Goal: Task Accomplishment & Management: Use online tool/utility

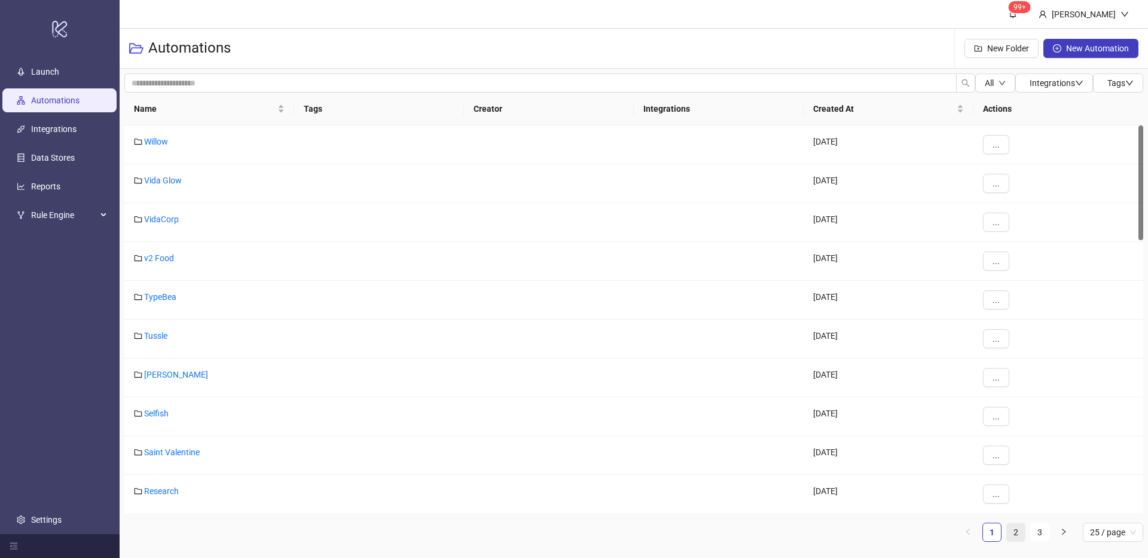
click at [1013, 526] on link "2" at bounding box center [1016, 533] width 18 height 18
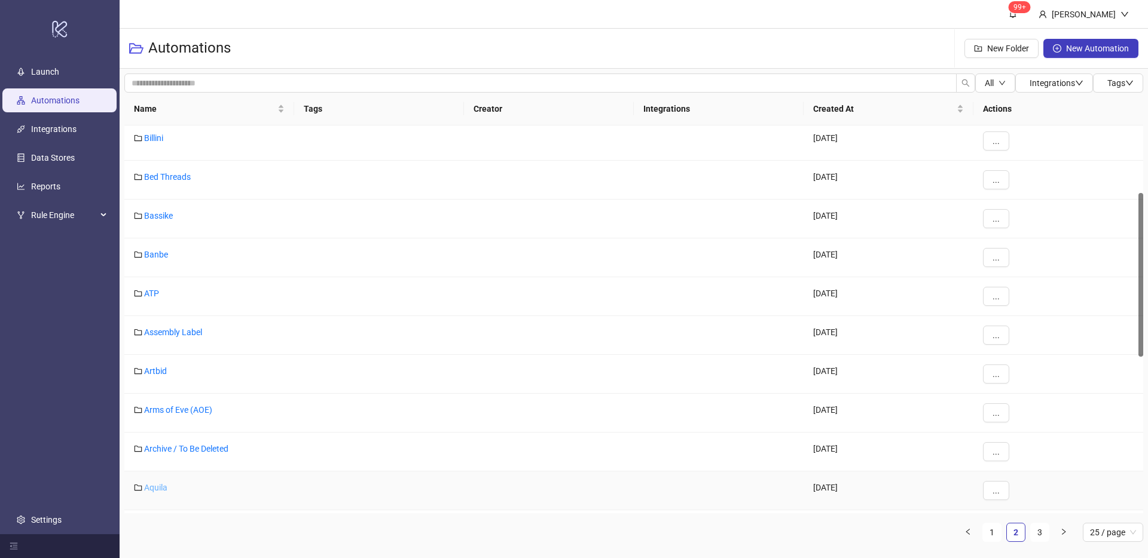
click at [166, 487] on link "Aquila" at bounding box center [155, 488] width 23 height 10
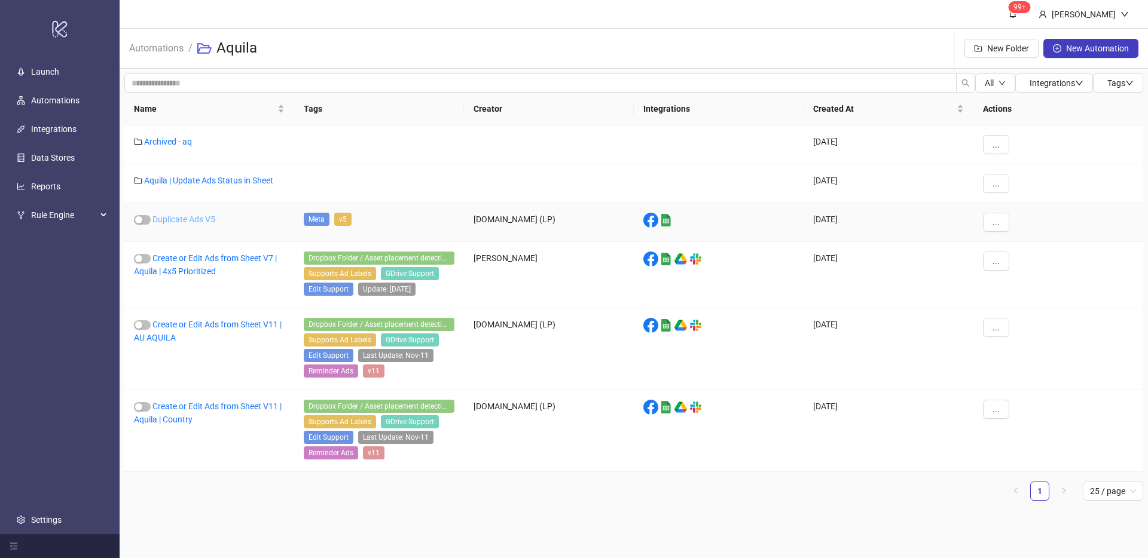
click at [201, 218] on link "Duplicate Ads V5" at bounding box center [183, 220] width 63 height 10
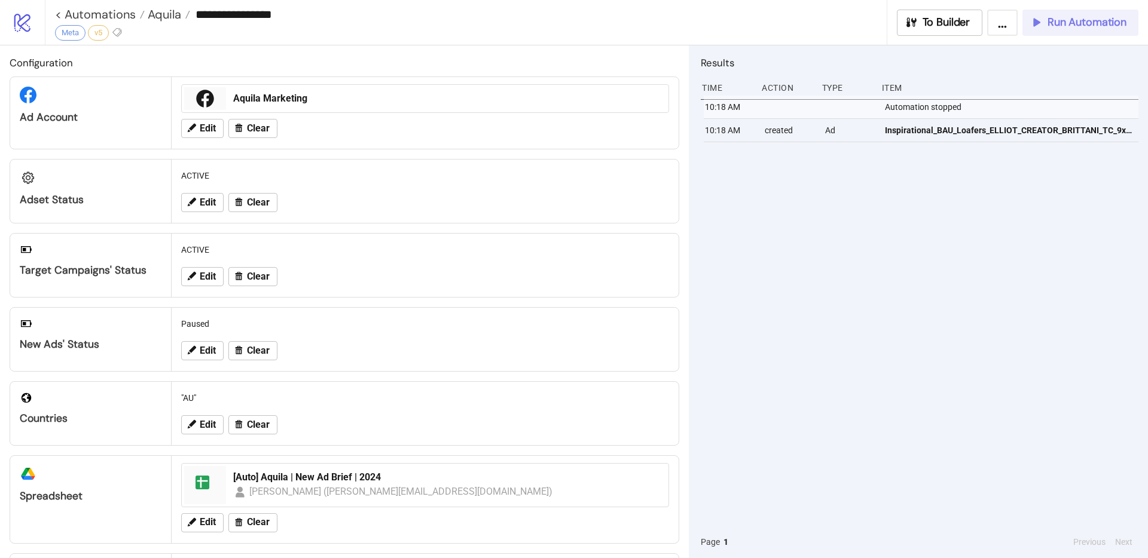
click at [1055, 25] on span "Run Automation" at bounding box center [1087, 23] width 79 height 14
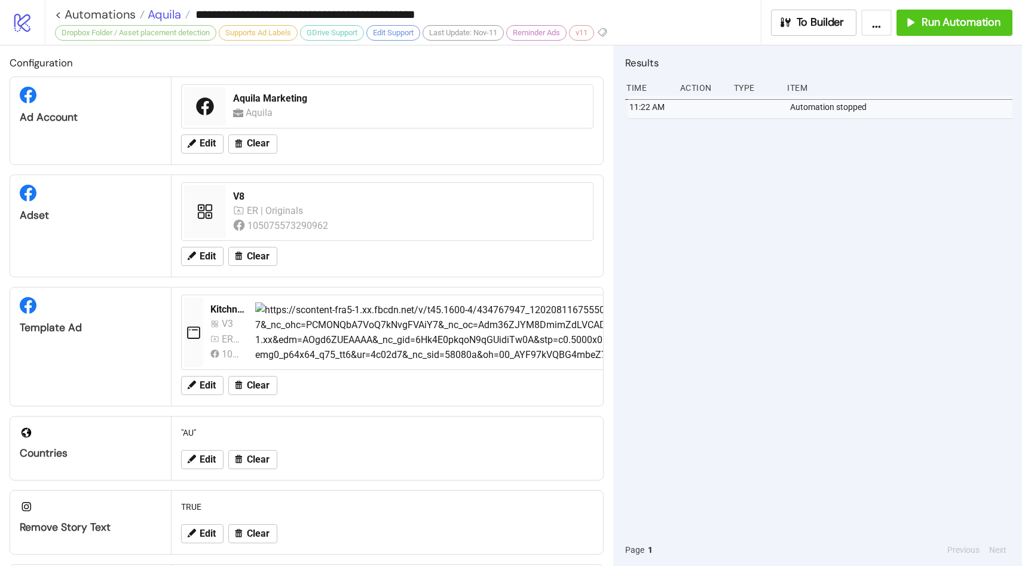
click at [155, 11] on span "Aquila" at bounding box center [163, 15] width 36 height 16
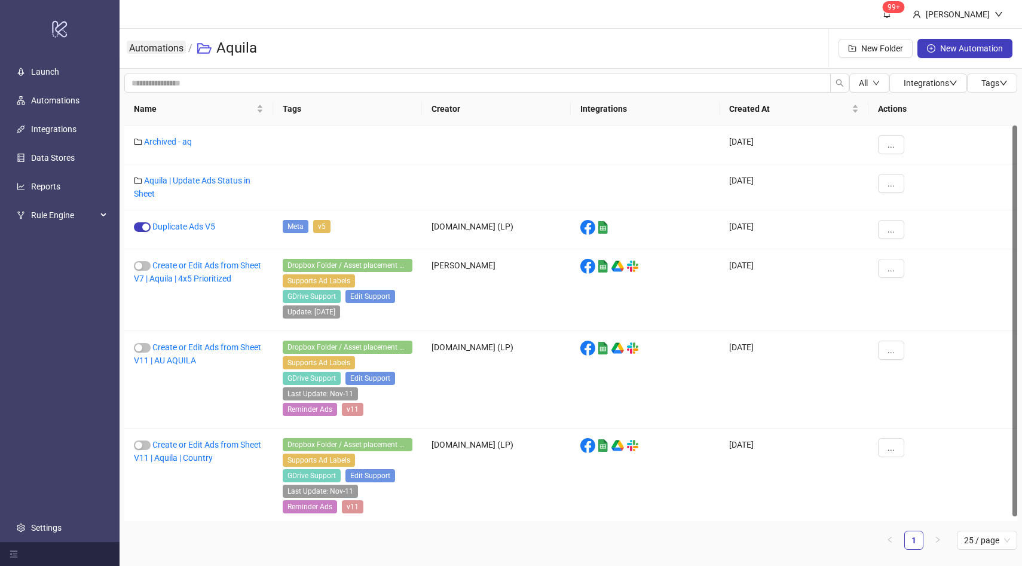
click at [164, 45] on link "Automations" at bounding box center [156, 47] width 59 height 13
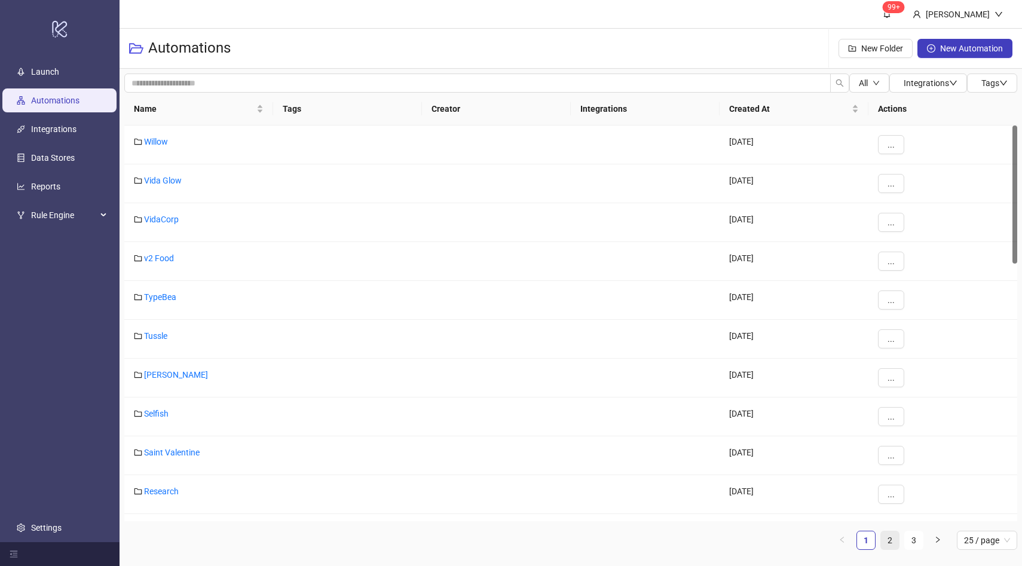
click at [893, 541] on link "2" at bounding box center [890, 541] width 18 height 18
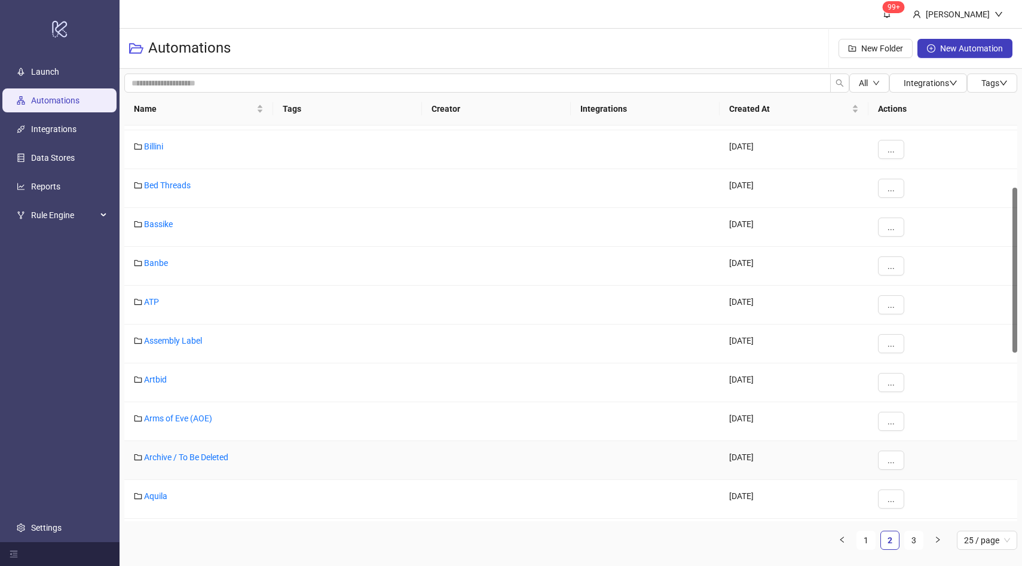
scroll to position [136, 0]
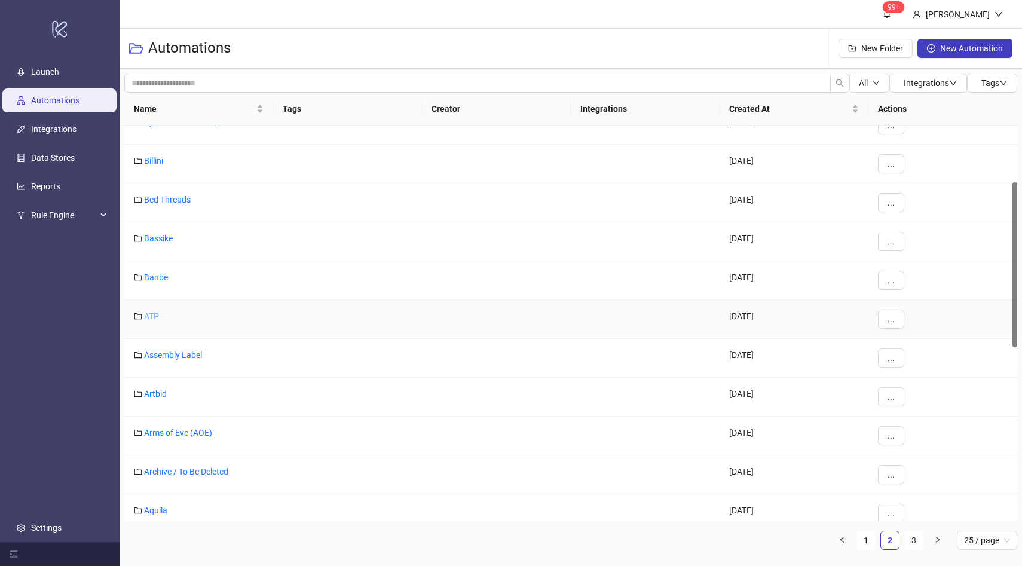
click at [149, 319] on link "ATP" at bounding box center [151, 317] width 15 height 10
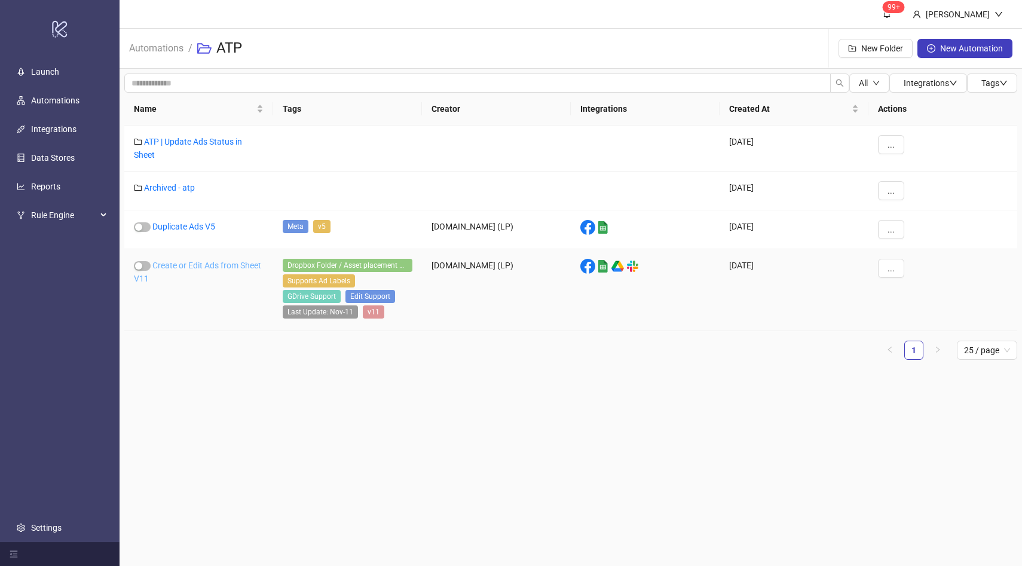
click at [175, 266] on link "Create or Edit Ads from Sheet V11" at bounding box center [197, 272] width 127 height 23
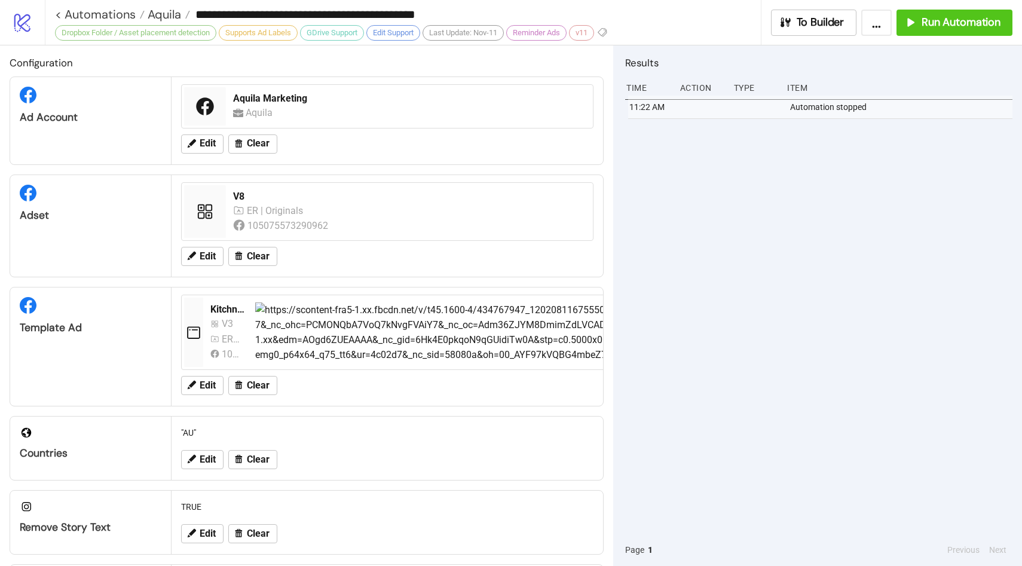
type input "**********"
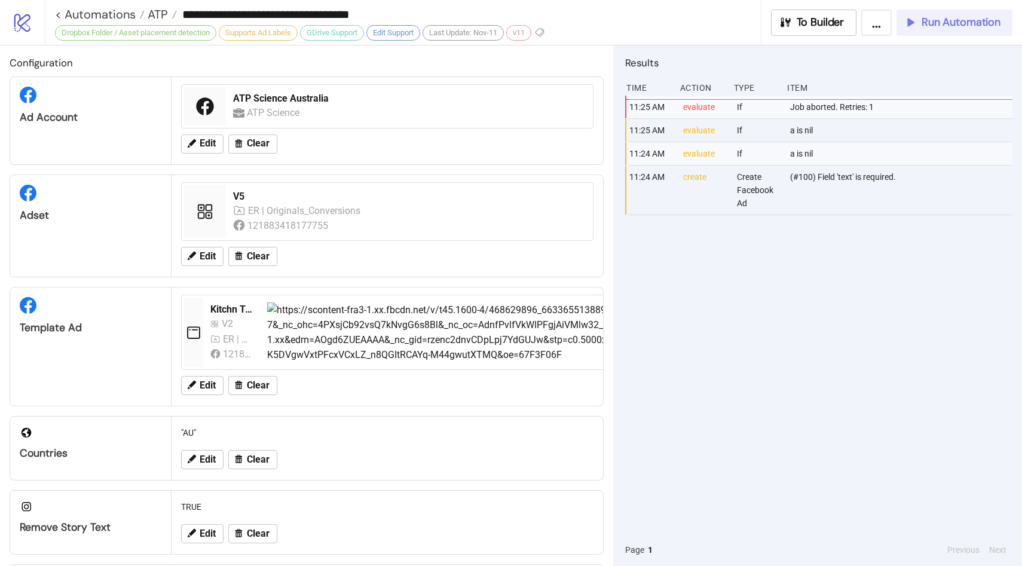
click at [918, 26] on div "Run Automation" at bounding box center [952, 23] width 97 height 14
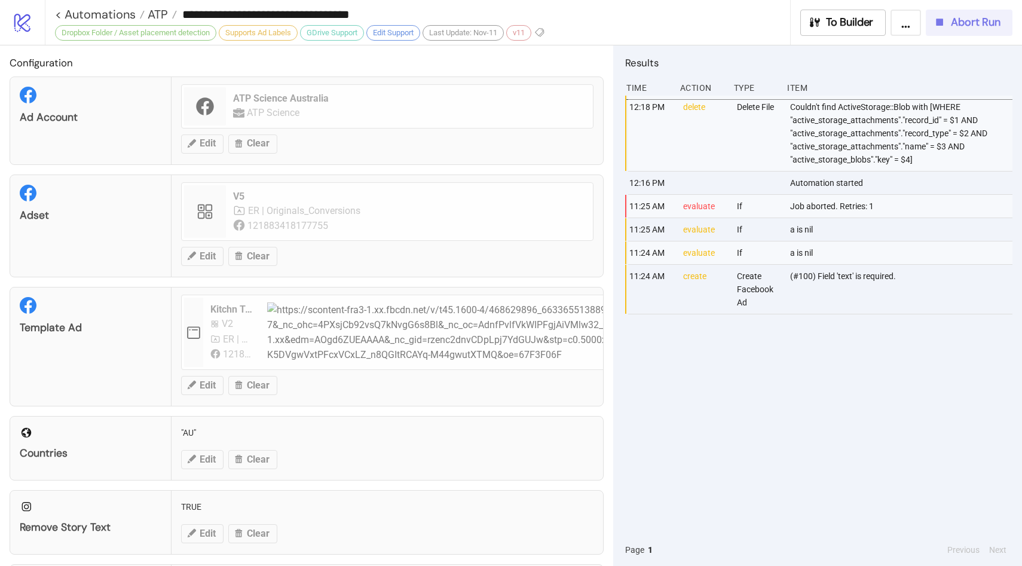
click at [957, 30] on button "Abort Run" at bounding box center [969, 23] width 87 height 26
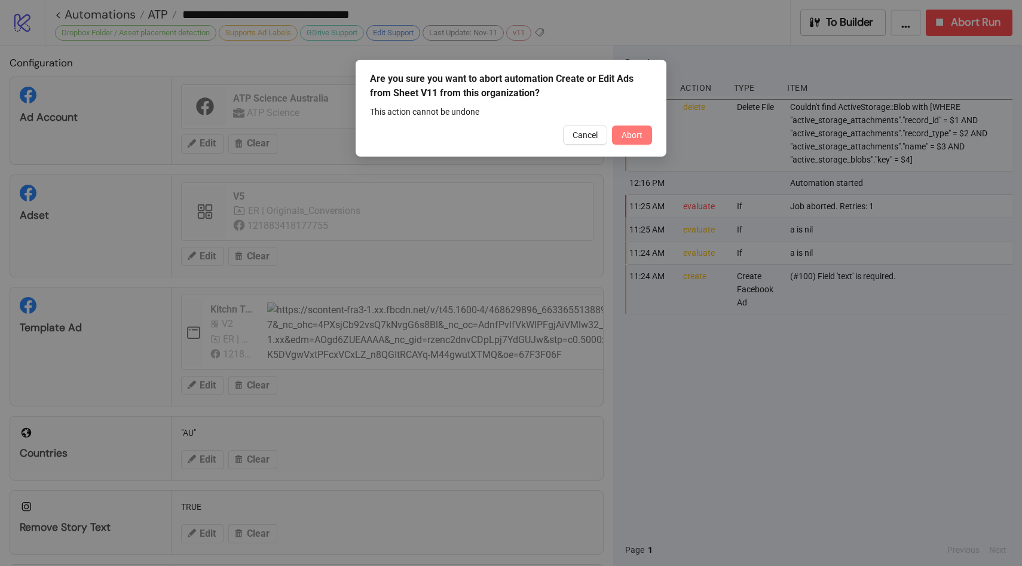
click at [626, 128] on button "Abort" at bounding box center [632, 135] width 40 height 19
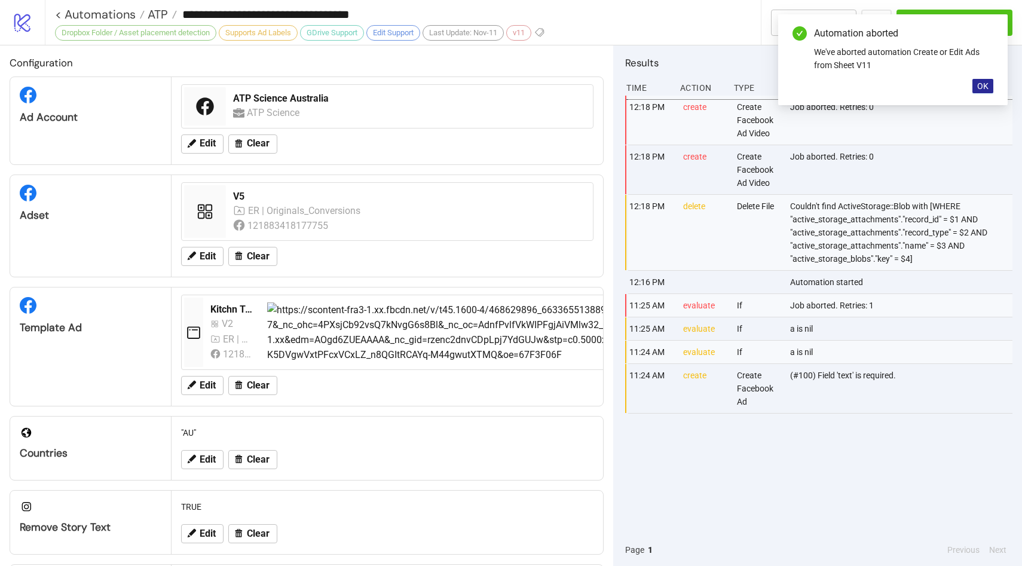
click at [981, 81] on span "OK" at bounding box center [983, 86] width 11 height 10
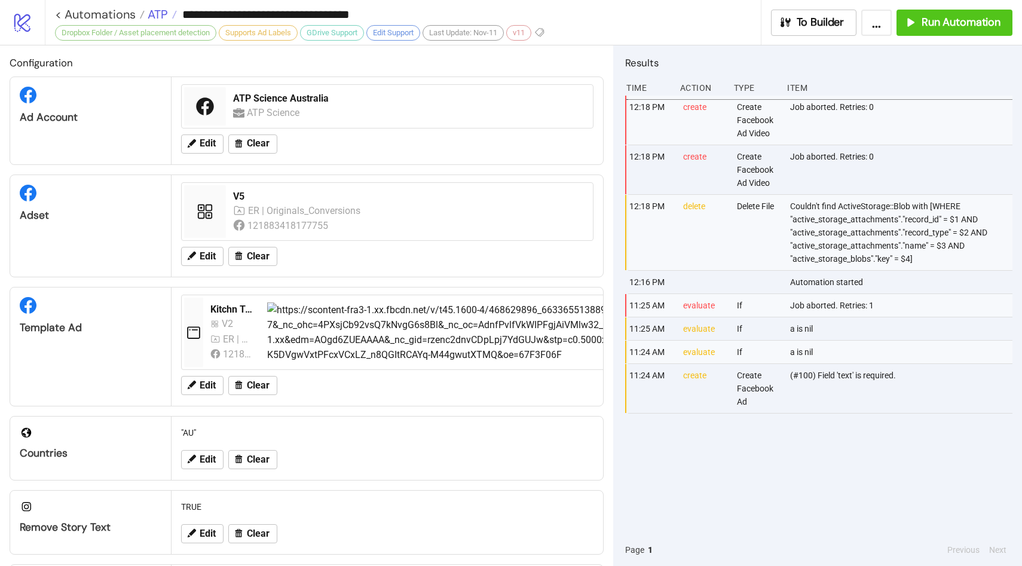
click at [155, 8] on span "ATP" at bounding box center [156, 15] width 23 height 16
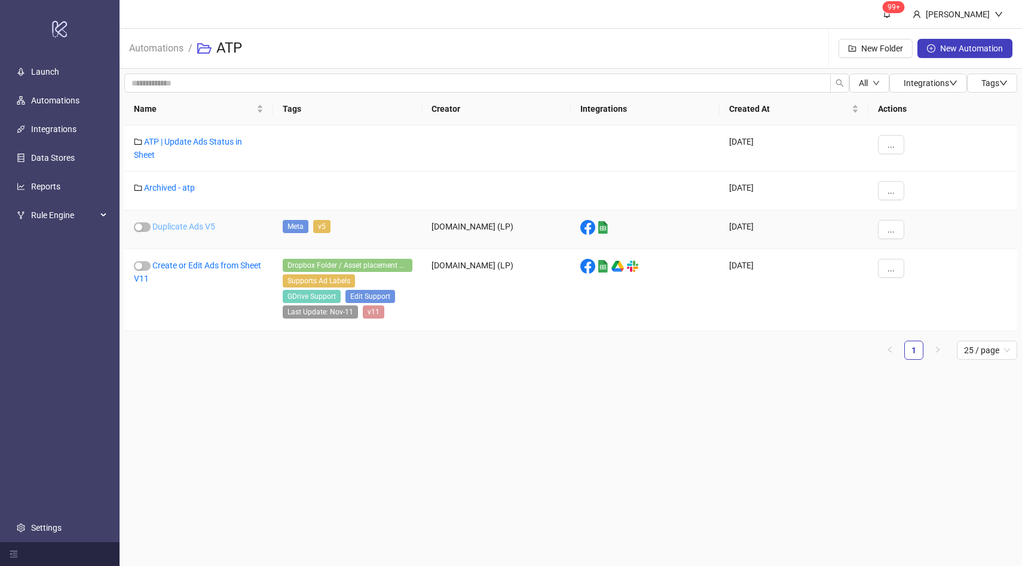
click at [181, 222] on link "Duplicate Ads V5" at bounding box center [183, 227] width 63 height 10
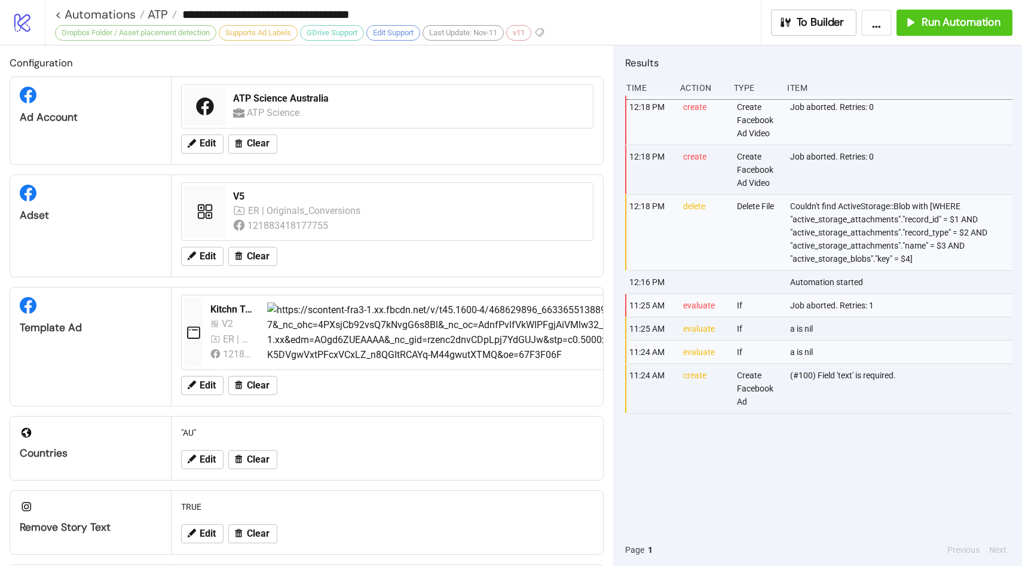
type input "**********"
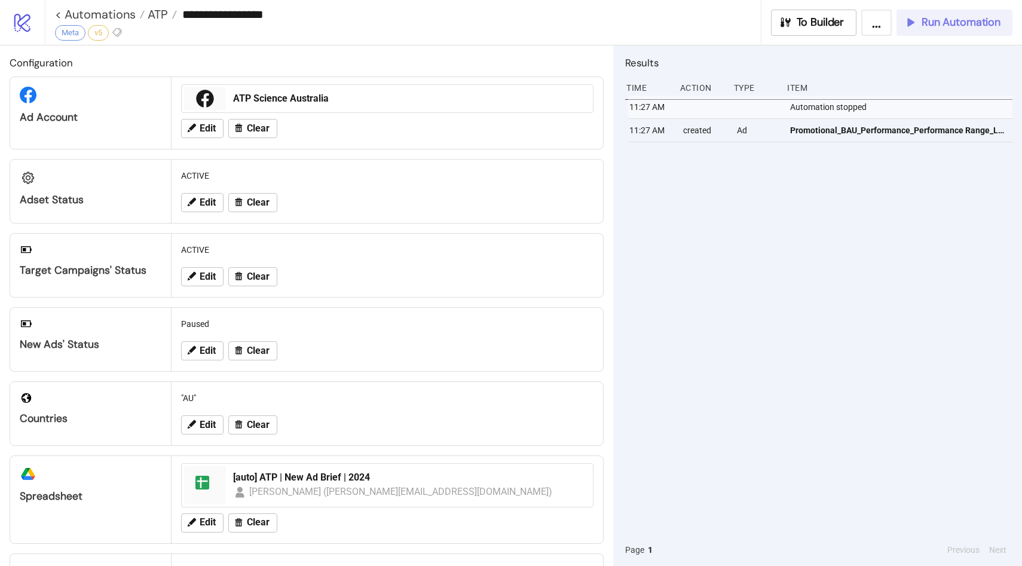
click at [966, 14] on button "Run Automation" at bounding box center [955, 23] width 116 height 26
